Goal: Find specific page/section: Find specific page/section

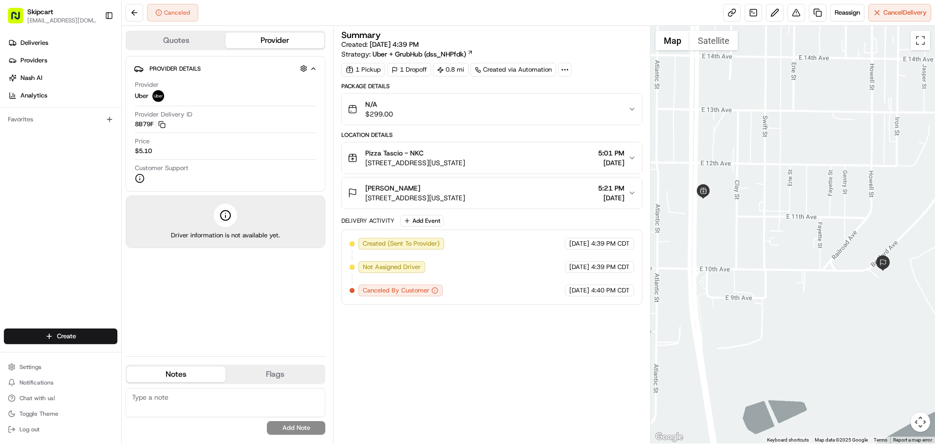
click at [190, 36] on button "Quotes" at bounding box center [176, 41] width 99 height 16
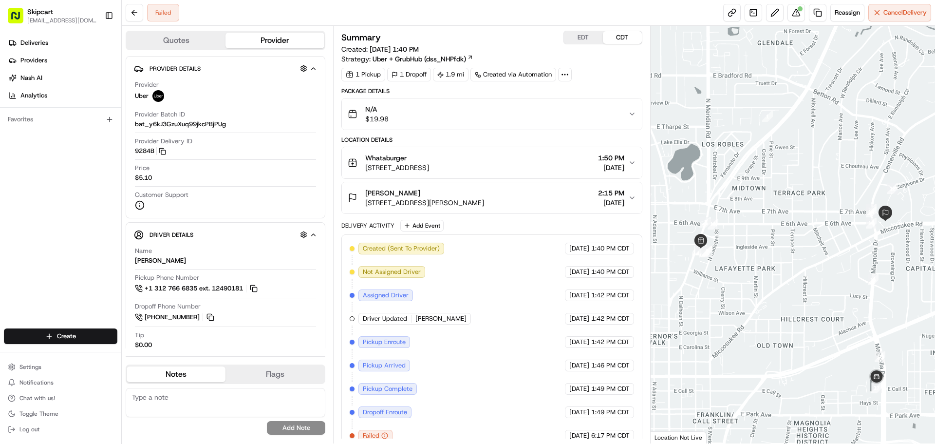
scroll to position [11, 0]
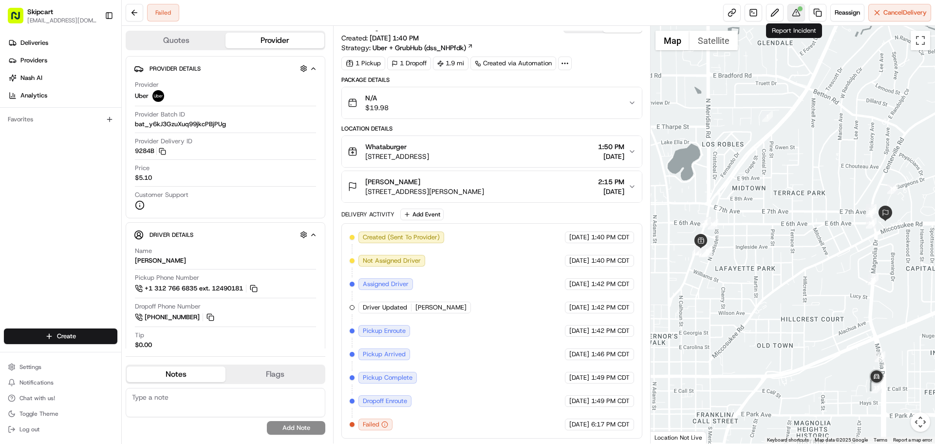
click at [794, 13] on button at bounding box center [797, 13] width 18 height 18
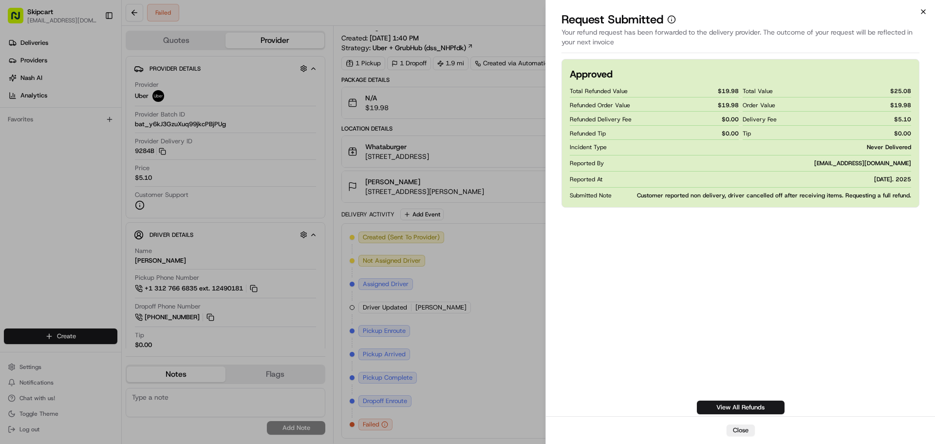
click at [922, 12] on icon "button" at bounding box center [924, 12] width 8 height 8
